Goal: Information Seeking & Learning: Learn about a topic

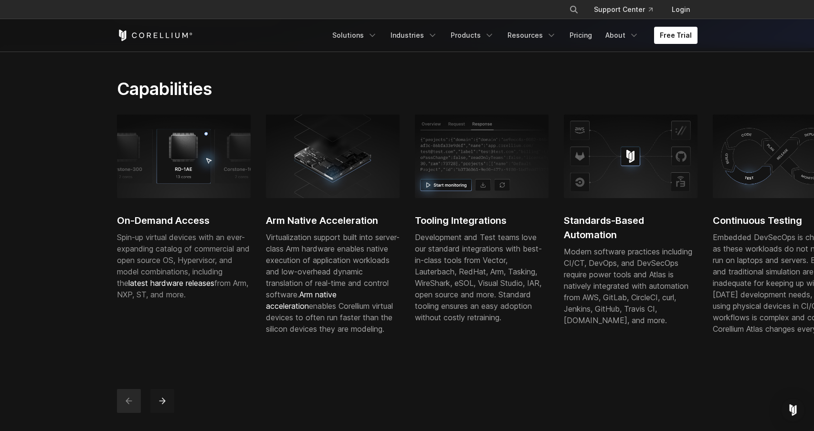
click at [163, 406] on icon "next" at bounding box center [163, 401] width 10 height 10
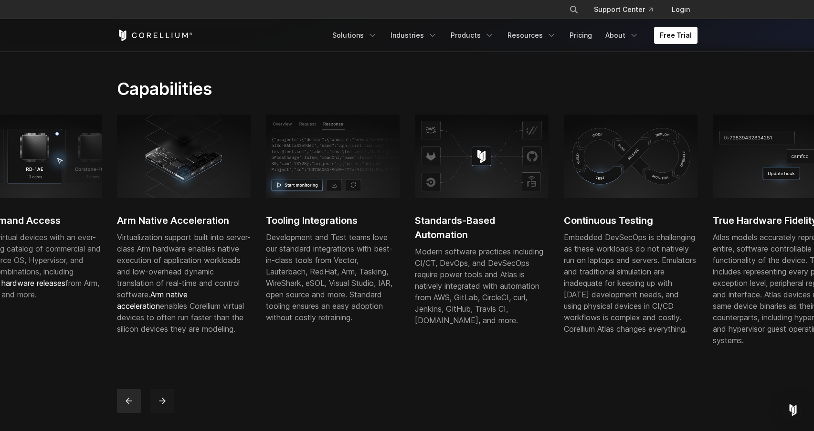
click at [163, 406] on icon "next" at bounding box center [163, 401] width 10 height 10
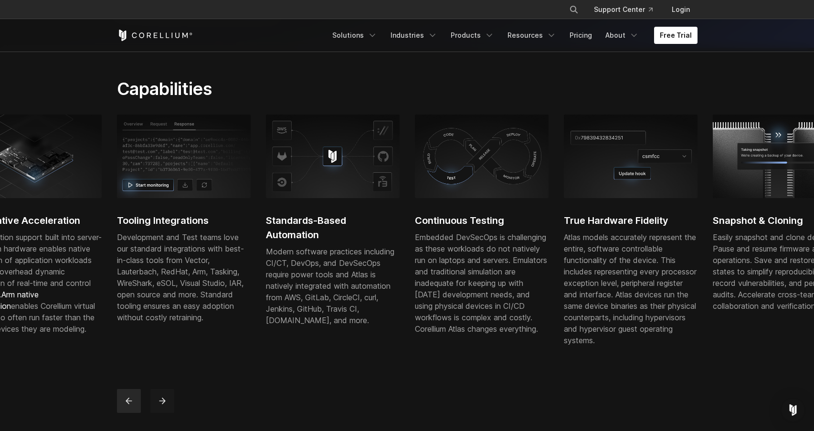
click at [163, 406] on icon "next" at bounding box center [163, 401] width 10 height 10
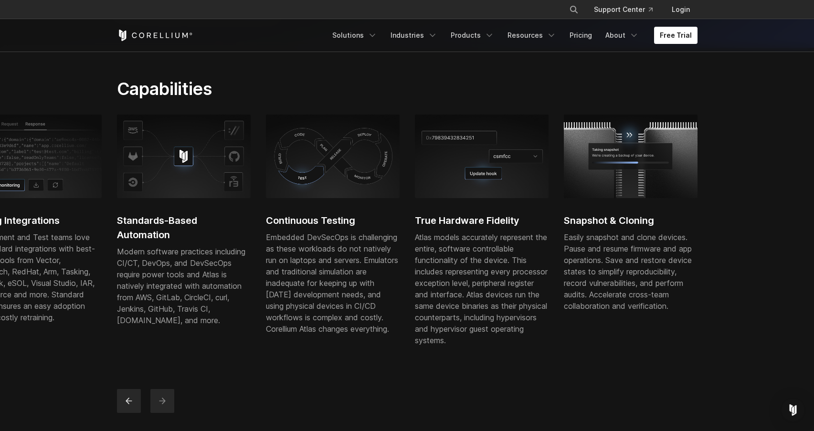
click at [163, 406] on icon "next" at bounding box center [163, 401] width 10 height 10
click at [127, 404] on icon "previous" at bounding box center [129, 401] width 6 height 6
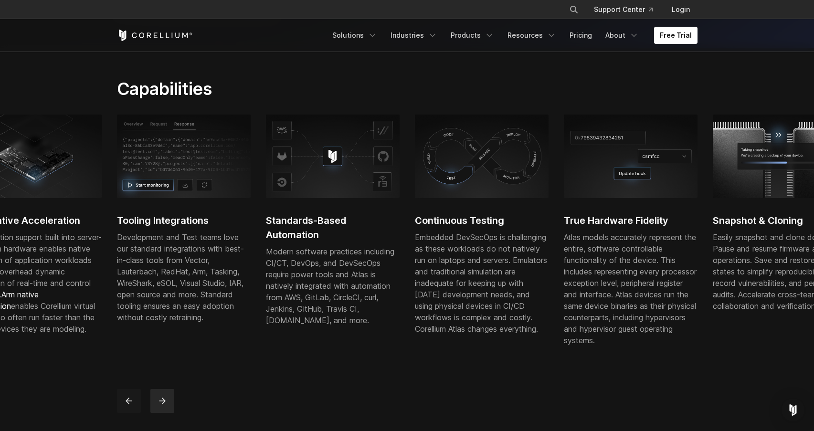
click at [127, 404] on icon "previous" at bounding box center [129, 401] width 6 height 6
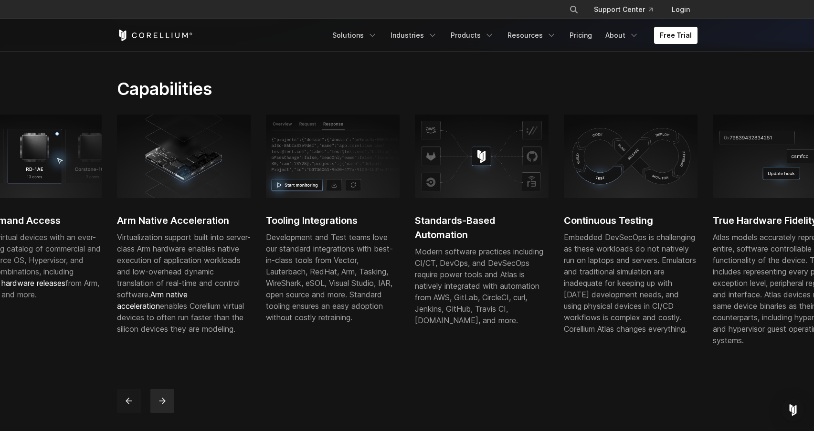
click at [127, 404] on icon "previous" at bounding box center [129, 401] width 6 height 6
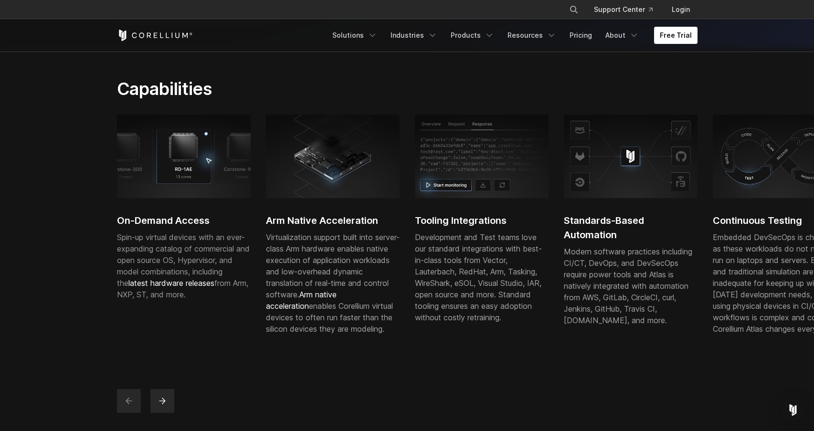
click at [127, 404] on icon "previous" at bounding box center [129, 401] width 6 height 6
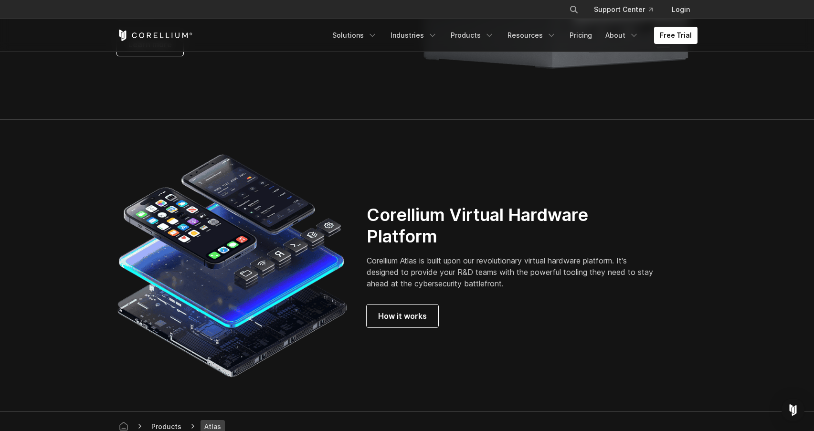
scroll to position [2383, 0]
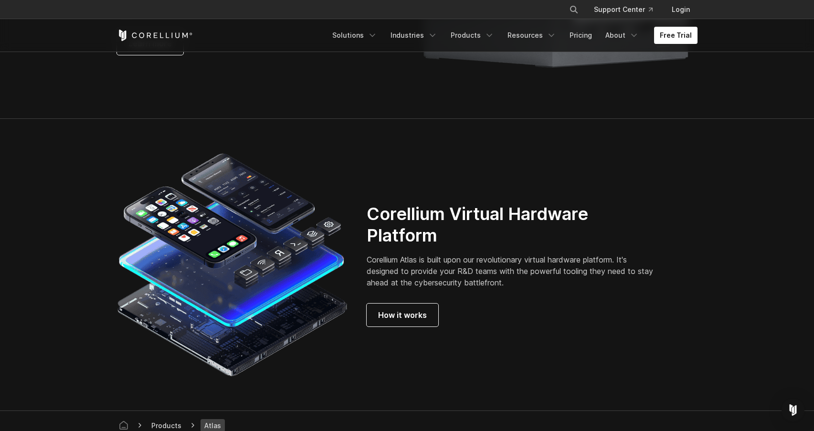
click at [420, 372] on div "Corellium Virtual Hardware Platform Corellium Atlas is built upon our revolutio…" at bounding box center [407, 264] width 600 height 231
click at [405, 321] on span "How it works" at bounding box center [402, 314] width 49 height 11
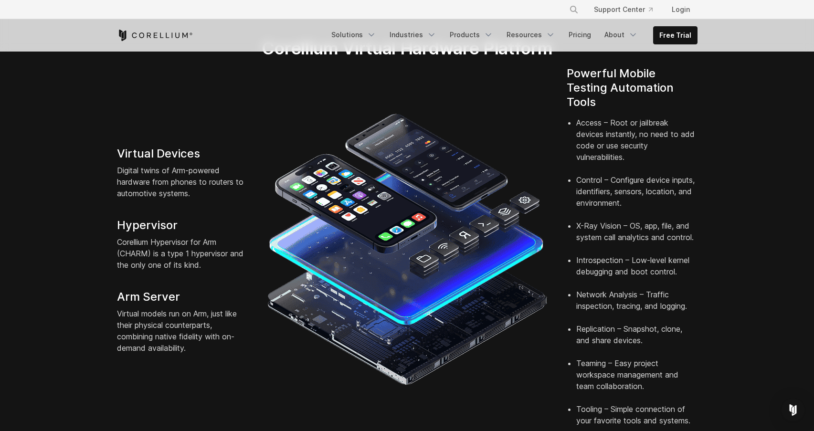
scroll to position [207, 0]
click at [739, 166] on section "Corellium Virtual Hardware Platform Virtual Devices Digital twins of Arm-powere…" at bounding box center [407, 236] width 814 height 457
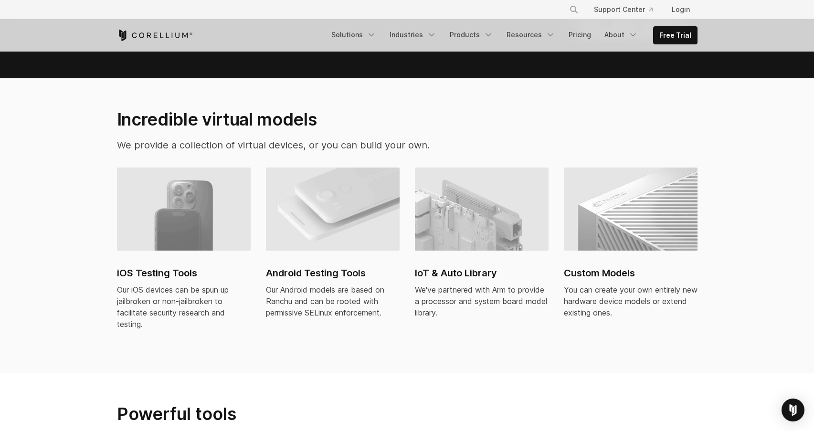
scroll to position [593, 0]
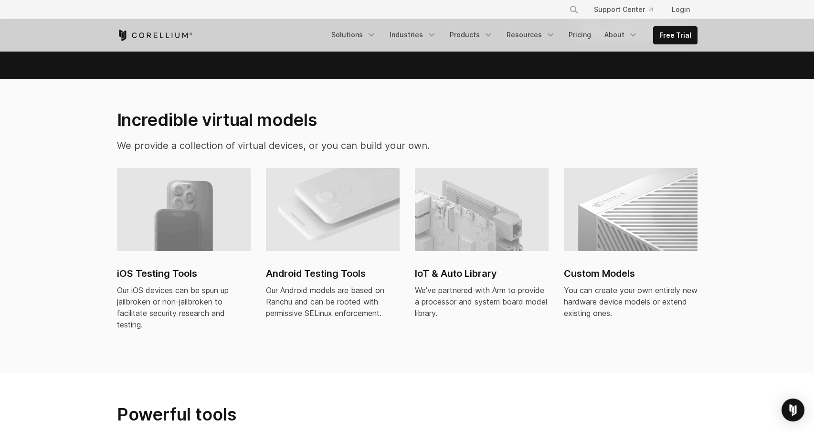
click at [372, 323] on div "iOS Testing Tools Our iOS devices can be spun up jailbroken or non-jailbroken t…" at bounding box center [415, 255] width 596 height 174
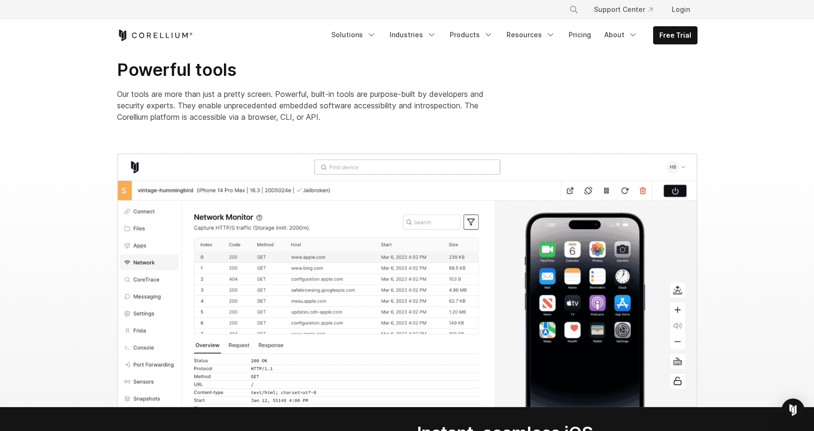
scroll to position [936, 0]
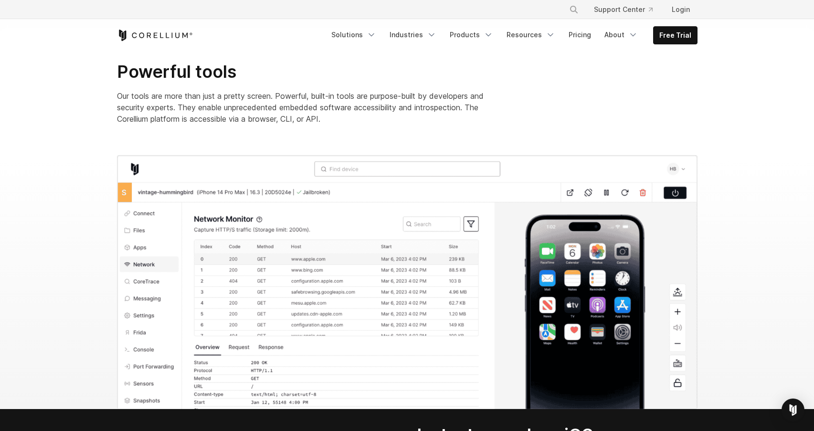
click at [52, 283] on section at bounding box center [407, 282] width 814 height 254
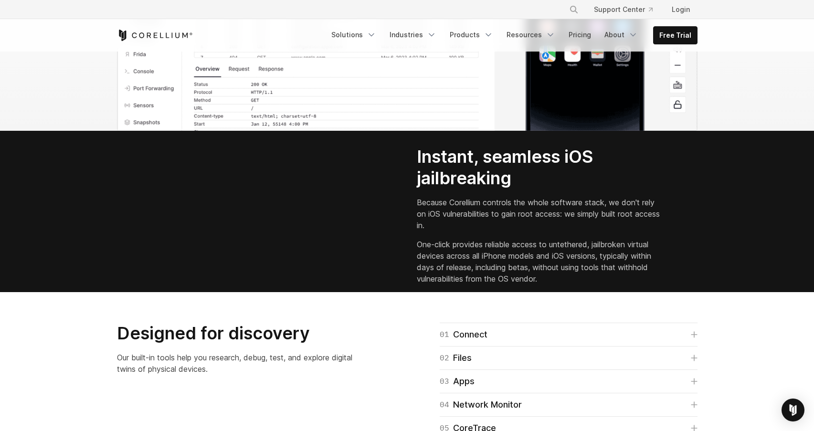
scroll to position [1252, 0]
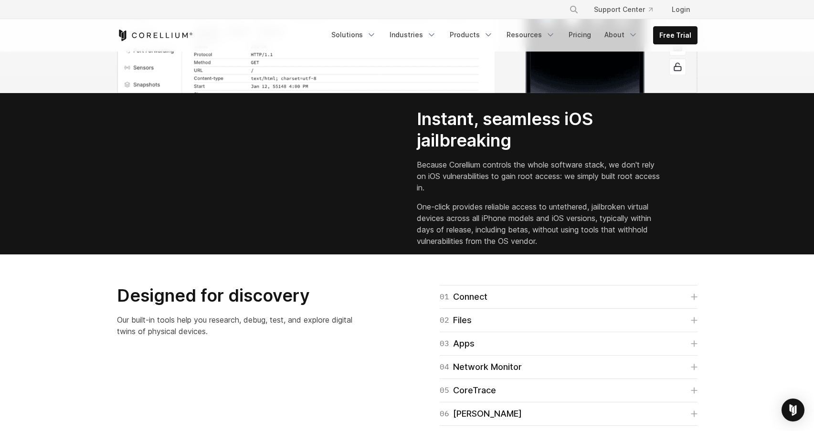
click at [695, 228] on div "Instant, seamless iOS jailbreaking Because Corellium controls the whole softwar…" at bounding box center [557, 181] width 300 height 146
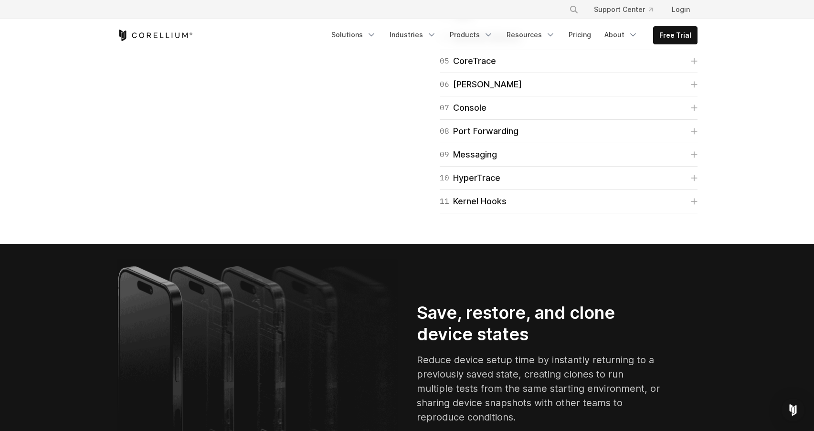
scroll to position [1683, 0]
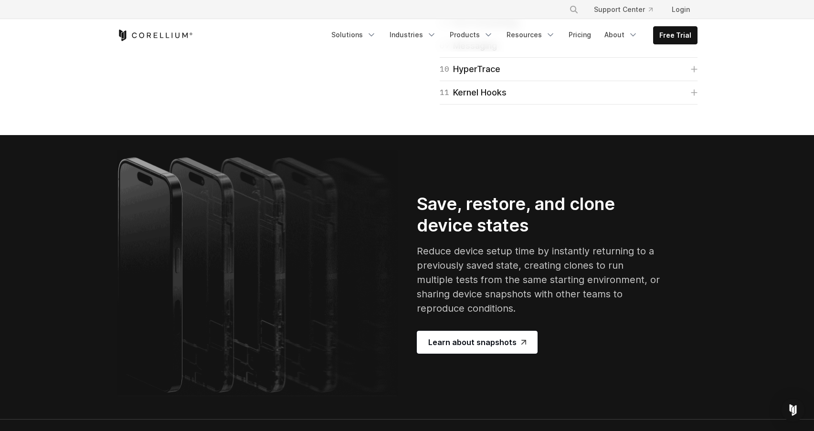
scroll to position [1691, 0]
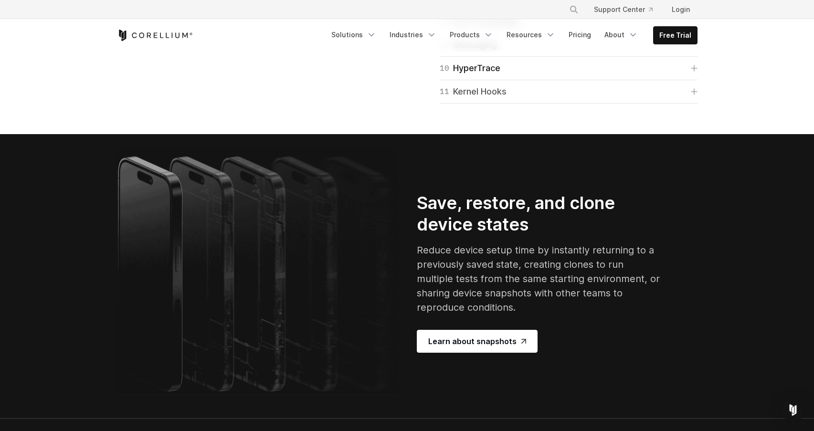
click at [691, 95] on icon at bounding box center [694, 91] width 7 height 7
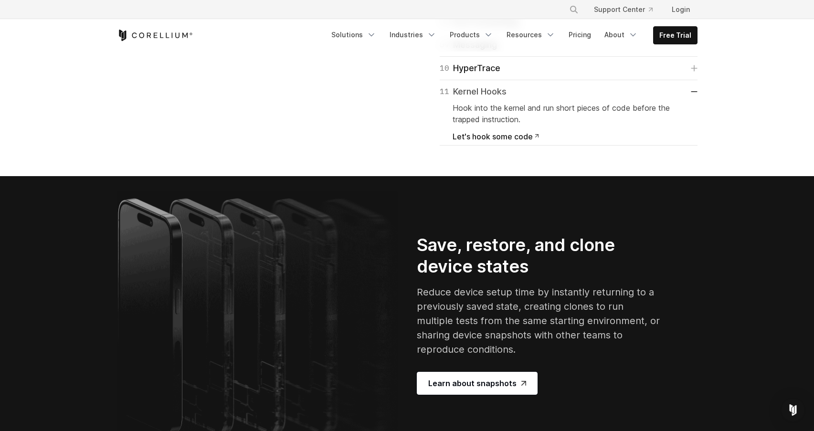
click at [691, 92] on icon at bounding box center [694, 91] width 7 height 1
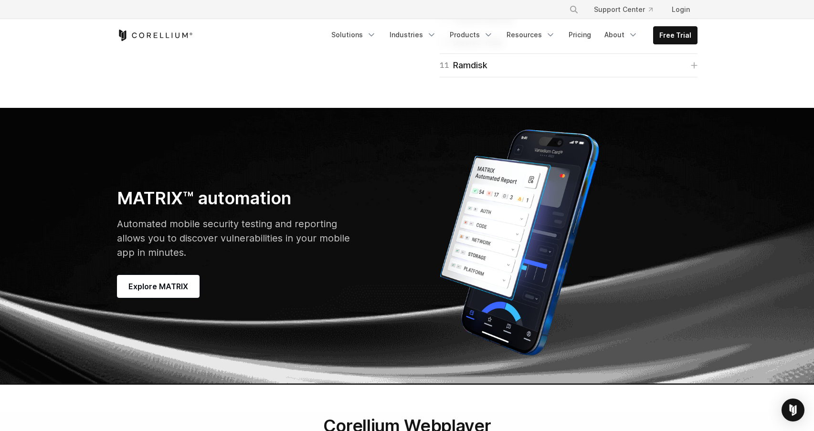
scroll to position [2637, 0]
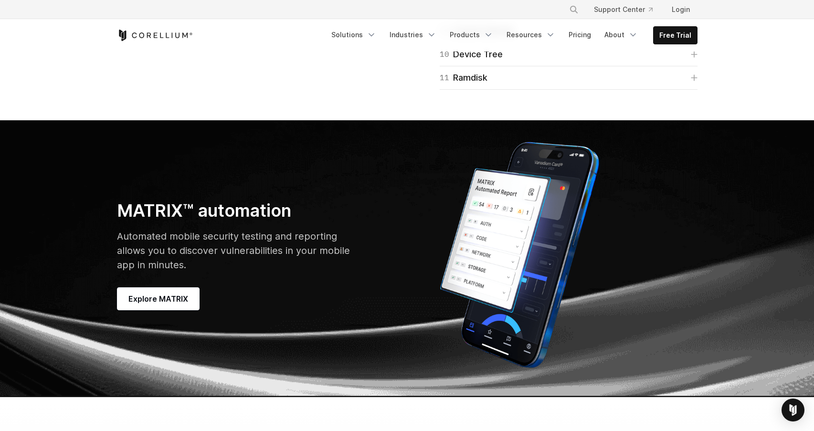
scroll to position [2683, 0]
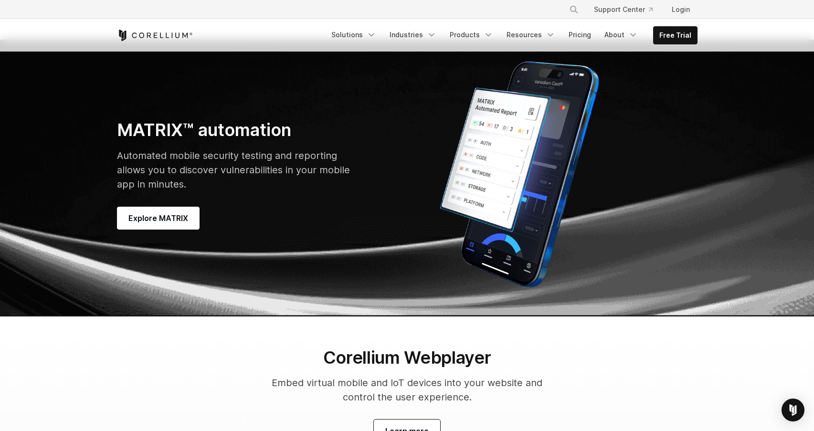
scroll to position [2700, 0]
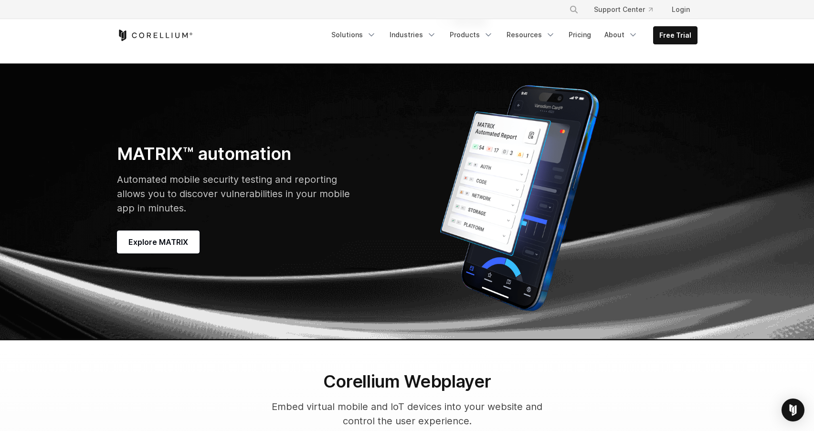
scroll to position [2753, 0]
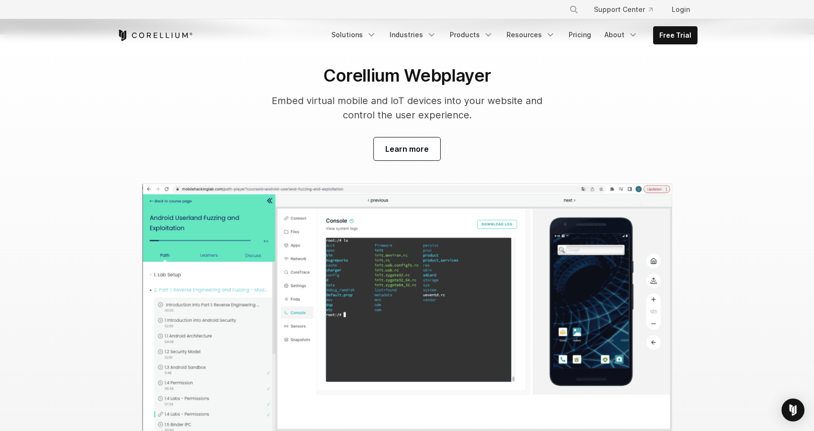
scroll to position [2979, 0]
click at [160, 161] on div "Corellium Webplayer Embed virtual mobile and IoT devices into your website and …" at bounding box center [407, 112] width 600 height 95
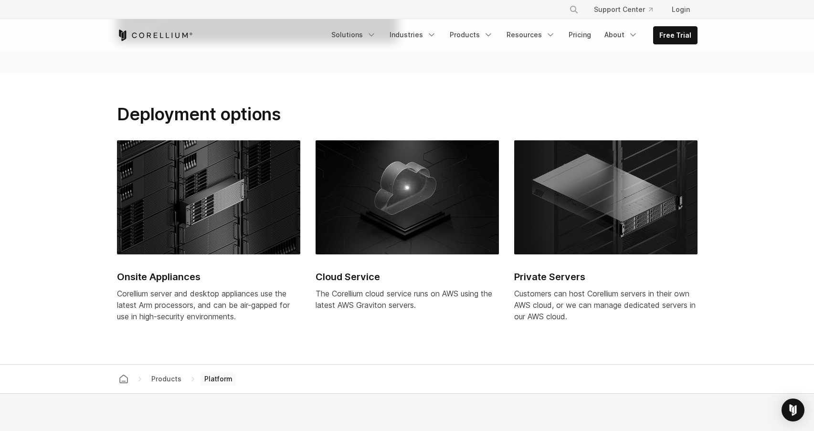
scroll to position [3861, 0]
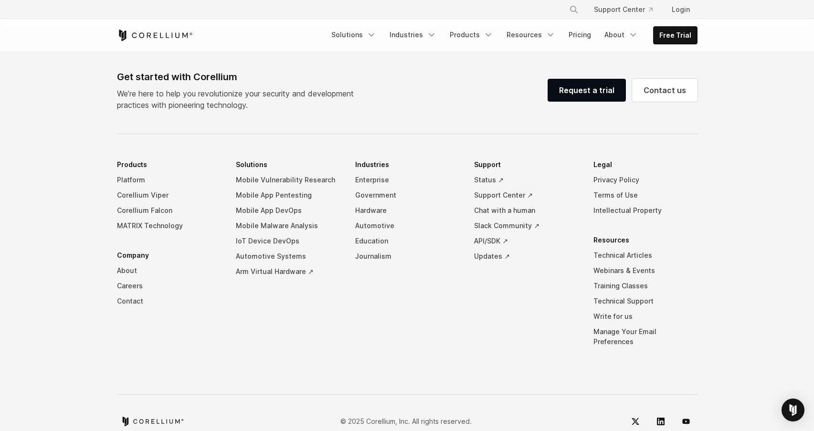
scroll to position [4257, 0]
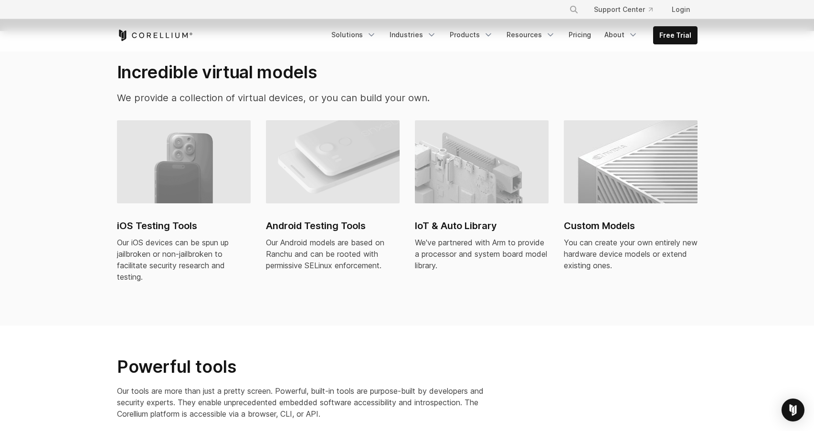
scroll to position [0, 0]
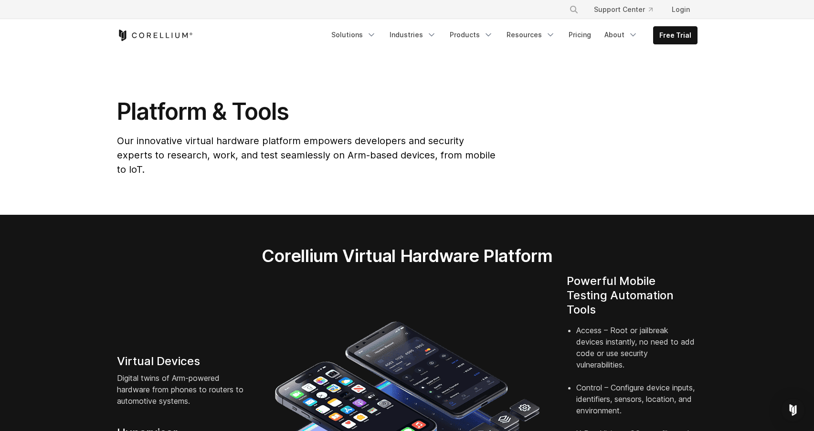
click at [737, 130] on section "Platform & Tools Our innovative virtual hardware platform empowers developers a…" at bounding box center [407, 133] width 814 height 163
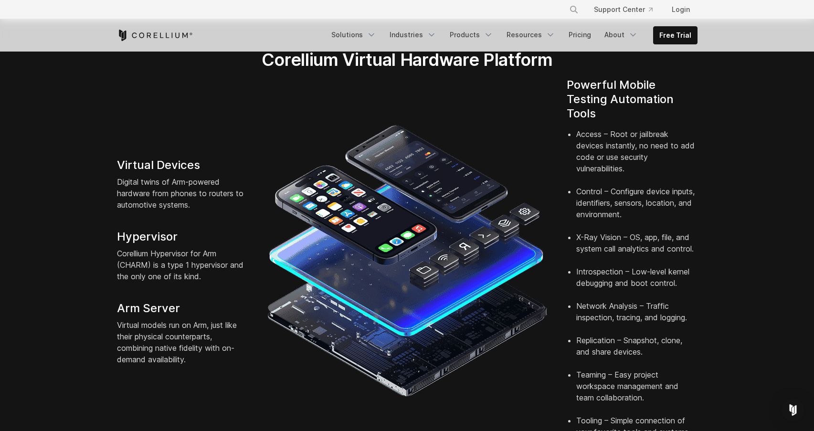
scroll to position [194, 0]
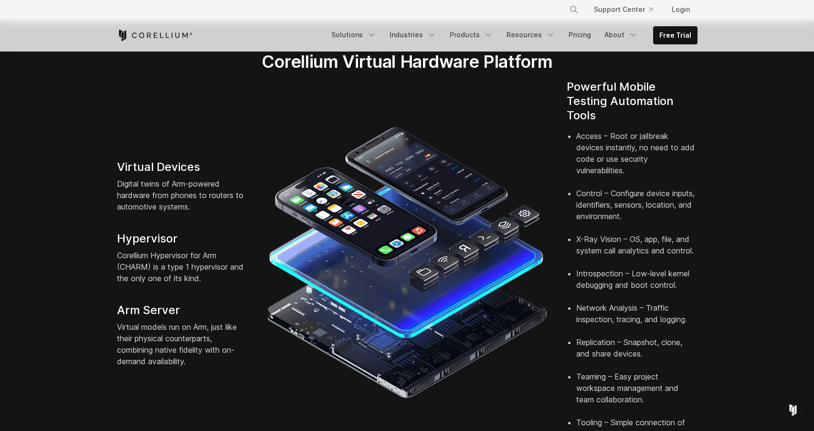
click at [748, 146] on section "Corellium Virtual Hardware Platform Virtual Devices Digital twins of Arm-powere…" at bounding box center [407, 249] width 814 height 457
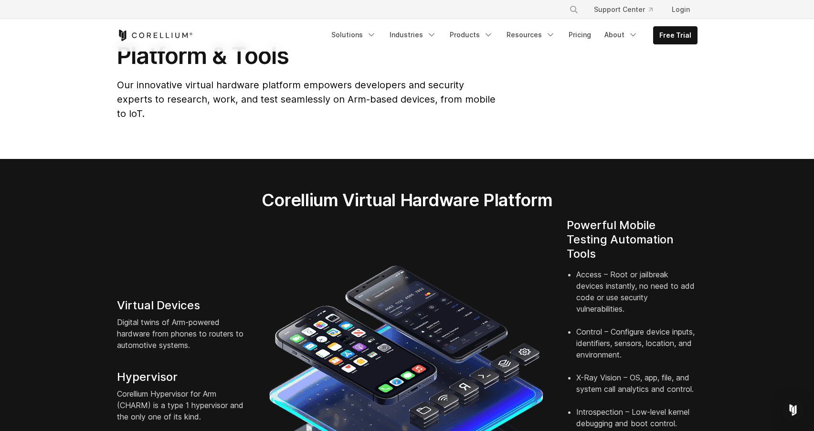
scroll to position [0, 0]
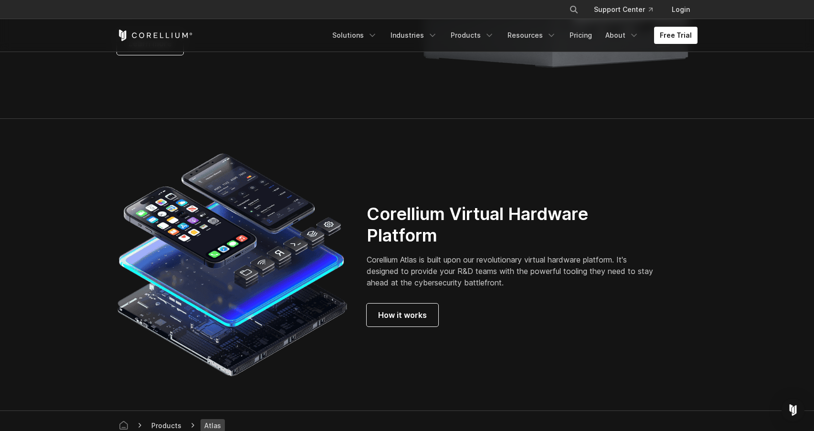
click at [534, 165] on section "Corellium Virtual Hardware Platform Corellium Atlas is built upon our revolutio…" at bounding box center [407, 265] width 814 height 292
